Goal: Task Accomplishment & Management: Use online tool/utility

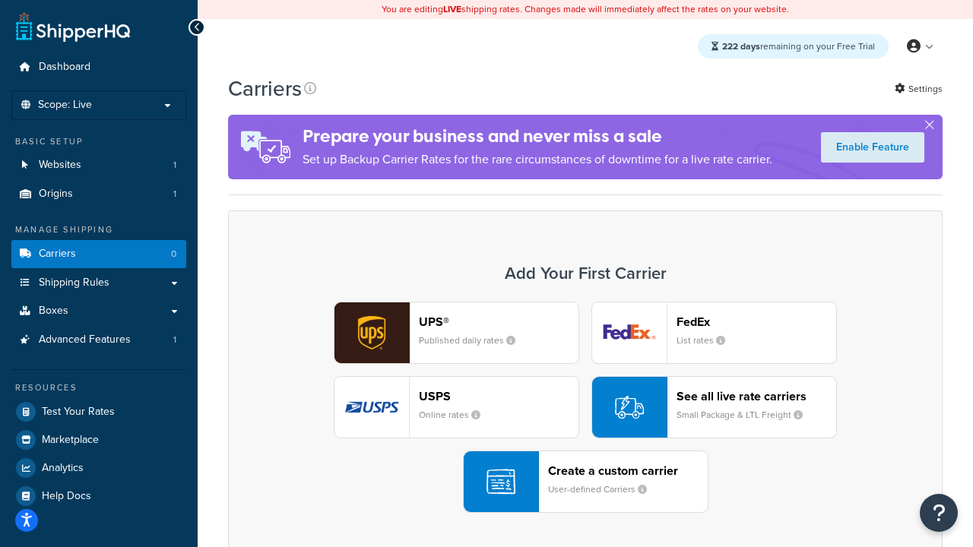
click at [585, 408] on div "UPS® Published daily rates FedEx List rates USPS Online rates See all live rate…" at bounding box center [585, 407] width 683 height 211
click at [757, 322] on header "FedEx" at bounding box center [757, 322] width 160 height 14
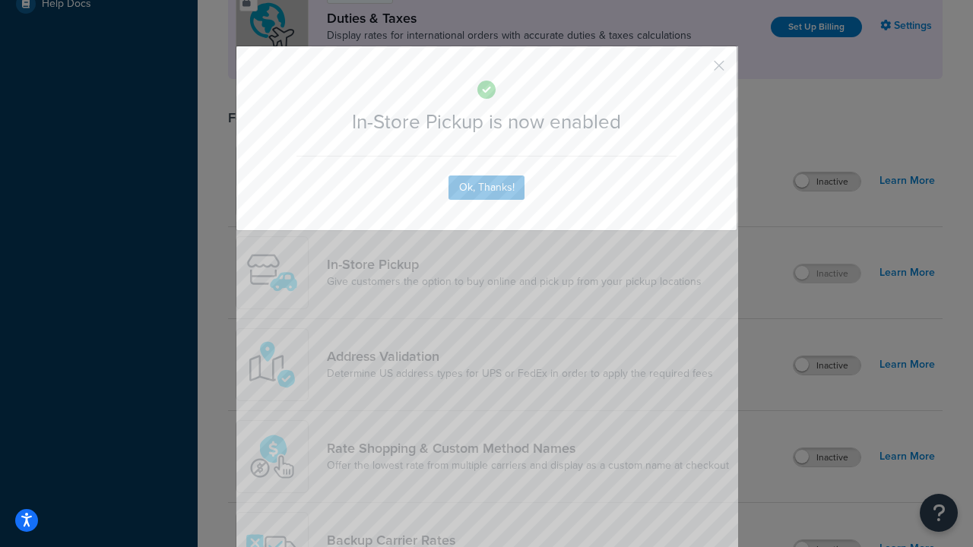
scroll to position [522, 0]
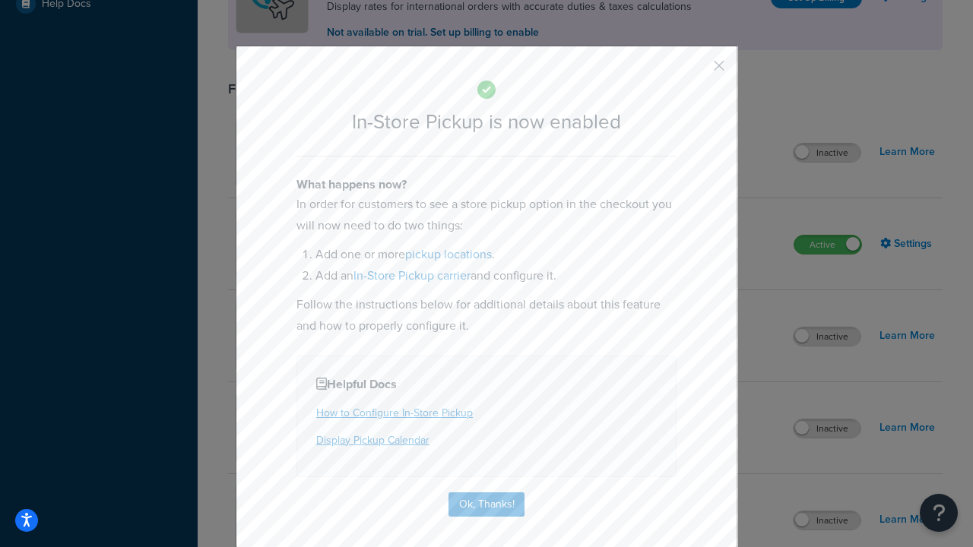
click at [696, 71] on button "button" at bounding box center [697, 71] width 4 height 4
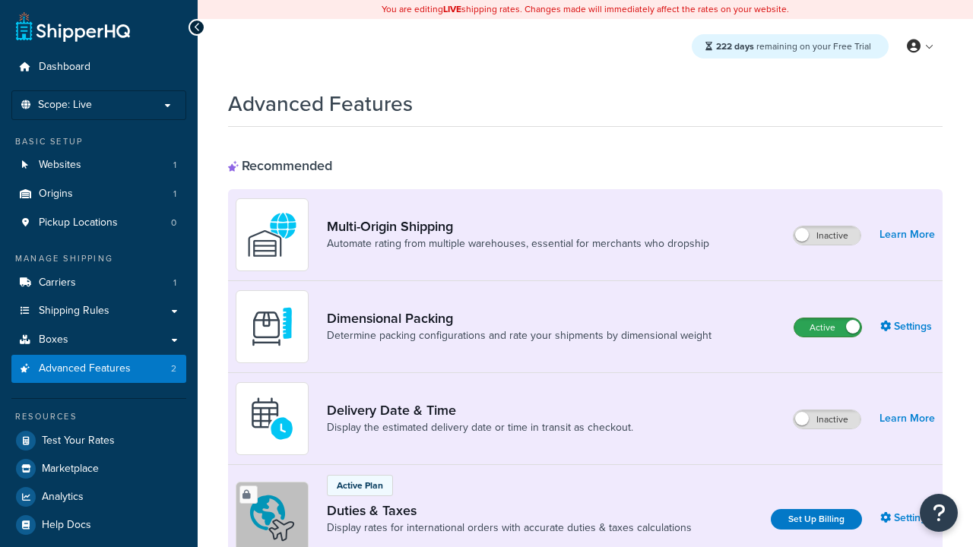
click at [828, 328] on label "Active" at bounding box center [828, 328] width 67 height 18
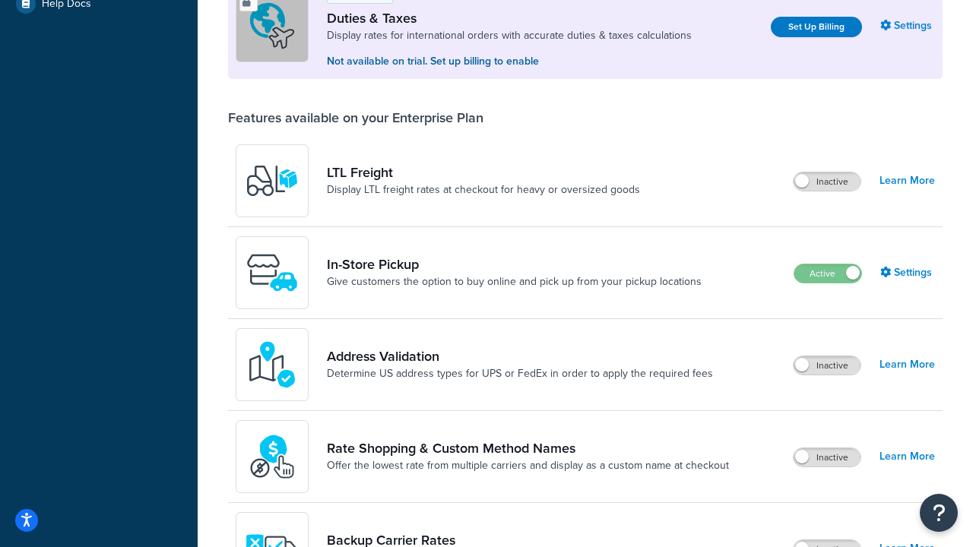
scroll to position [464, 0]
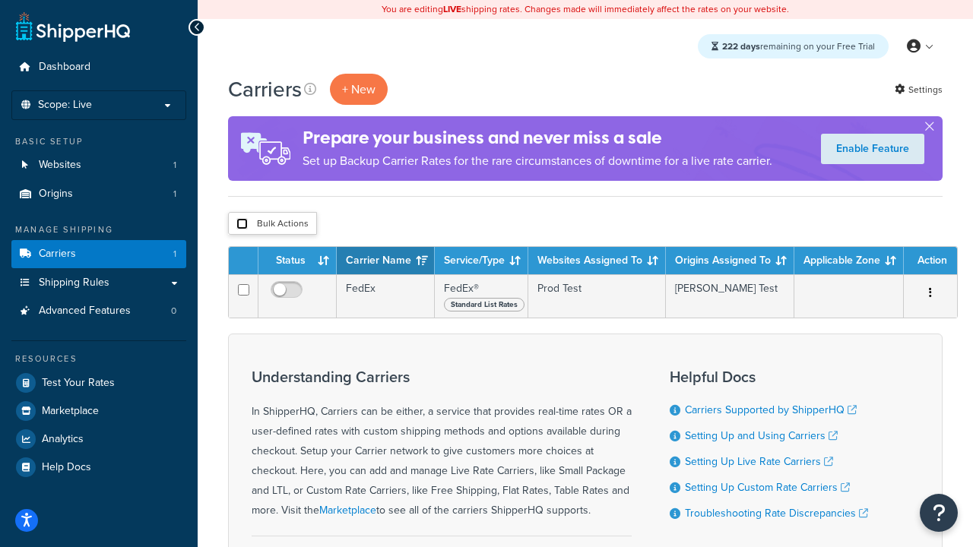
click at [242, 224] on input "checkbox" at bounding box center [241, 223] width 11 height 11
checkbox input "true"
click at [0, 0] on button "Delete" at bounding box center [0, 0] width 0 height 0
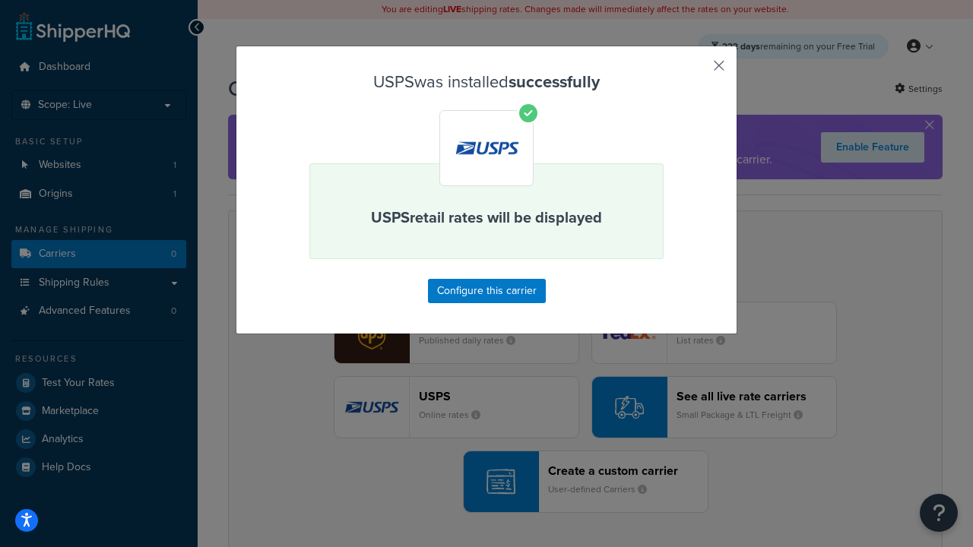
click at [696, 71] on button "button" at bounding box center [697, 71] width 4 height 4
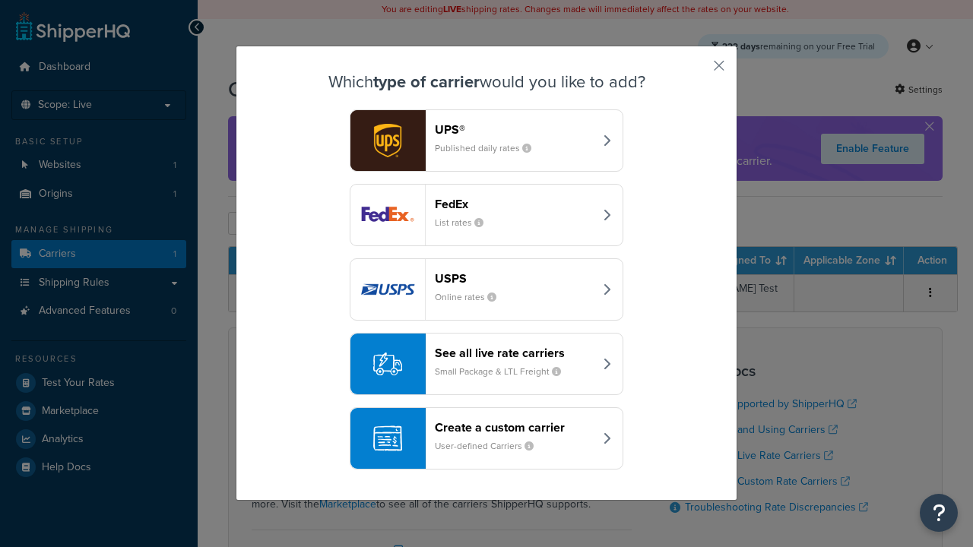
click at [487, 364] on div "See all live rate carriers Small Package & LTL Freight" at bounding box center [514, 364] width 159 height 36
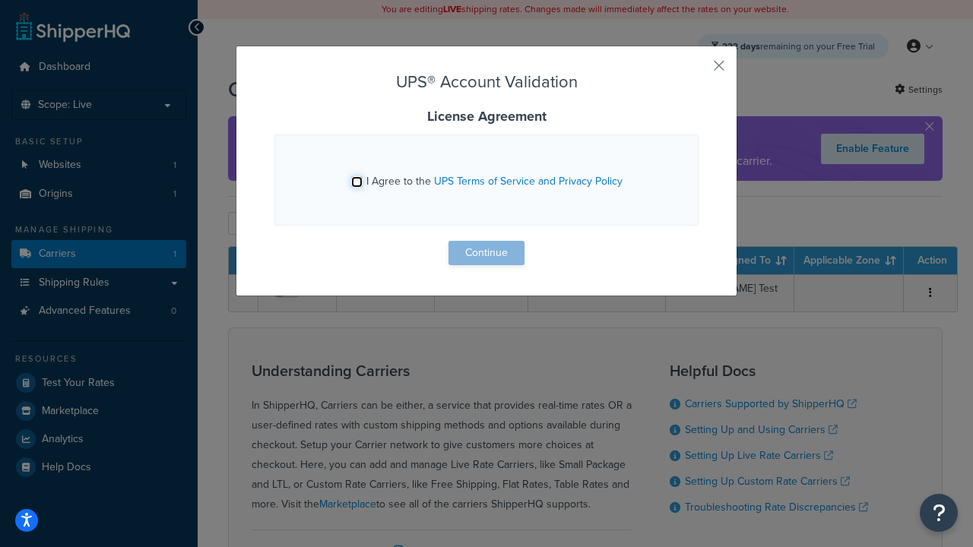
click at [357, 182] on input "I Agree to the UPS Terms of Service and Privacy Policy" at bounding box center [356, 181] width 11 height 11
checkbox input "true"
click at [487, 253] on button "Continue" at bounding box center [487, 253] width 76 height 24
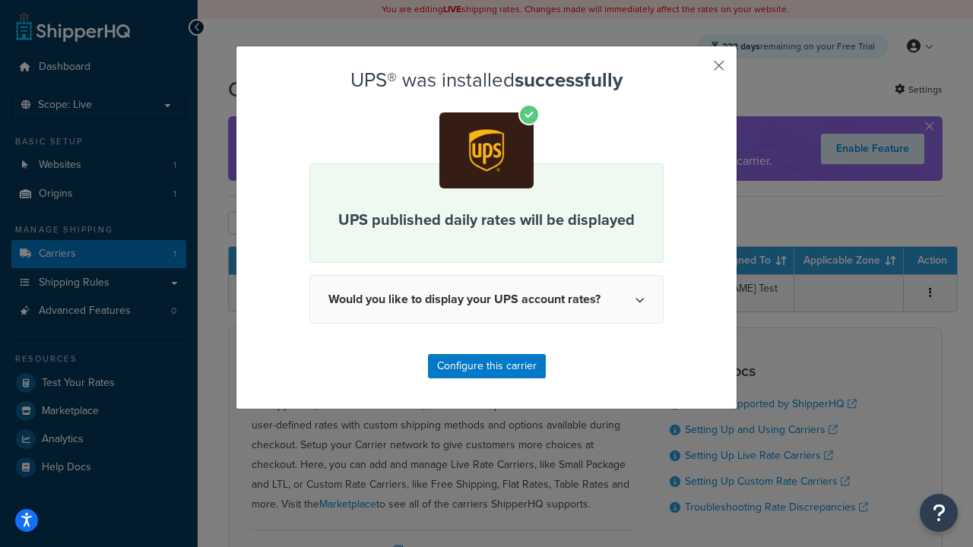
click at [696, 71] on button "button" at bounding box center [697, 71] width 4 height 4
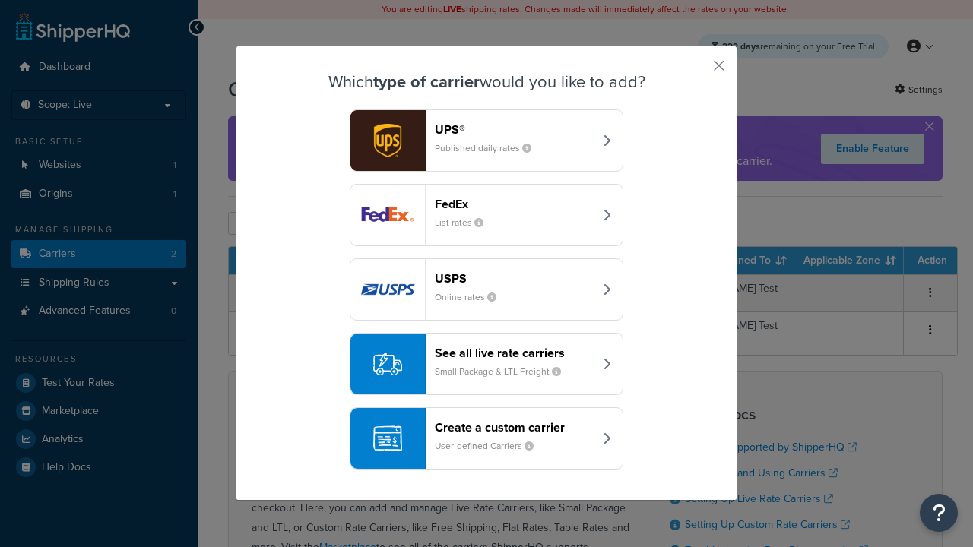
click at [514, 204] on header "FedEx" at bounding box center [514, 204] width 159 height 14
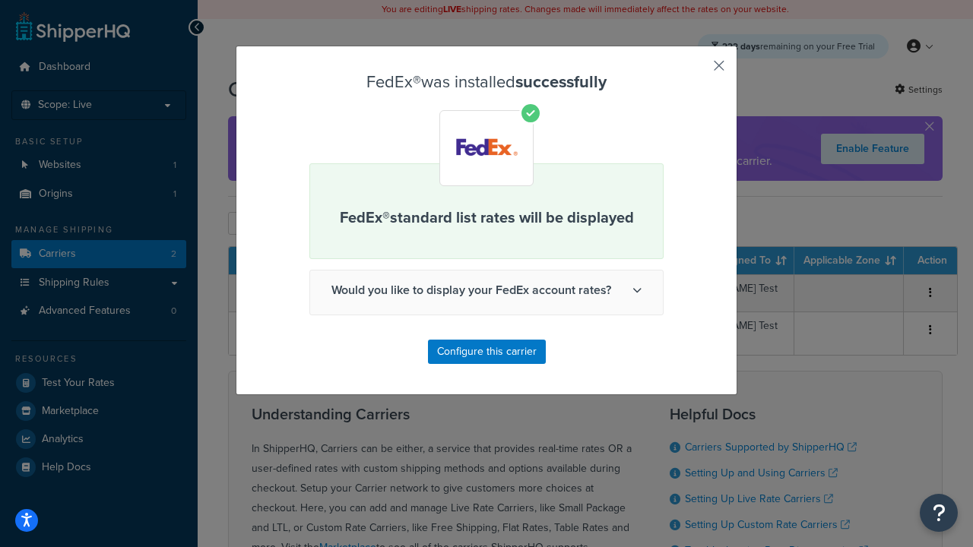
click at [696, 71] on button "button" at bounding box center [697, 71] width 4 height 4
